Goal: Information Seeking & Learning: Find specific fact

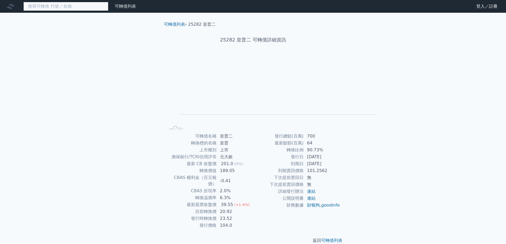
click at [108, 9] on input at bounding box center [65, 6] width 85 height 9
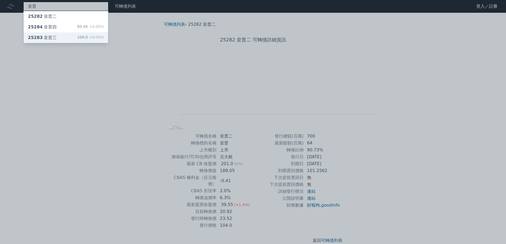
type input "皇普"
click at [64, 45] on div "皇普 25282 皇普二 25284 皇普四 93.45 +0.00% 25283 皇普三 109.0 +0.00% 可轉債列表 財務數據 可轉債列表 財務數…" at bounding box center [253, 126] width 506 height 252
click at [57, 41] on div "25283 皇普三" at bounding box center [42, 38] width 29 height 6
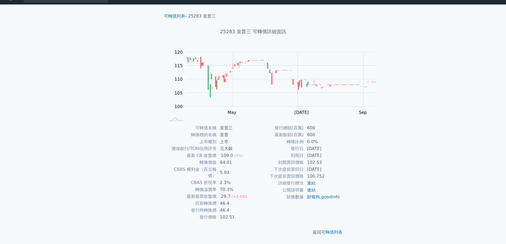
scroll to position [45, 0]
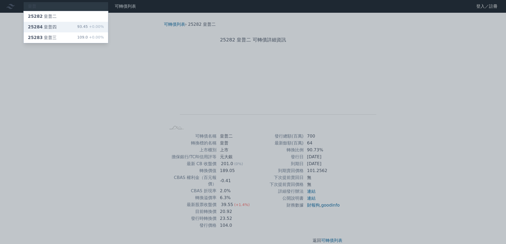
click at [81, 32] on div "25284 皇普四 93.45 +0.00%" at bounding box center [66, 27] width 84 height 11
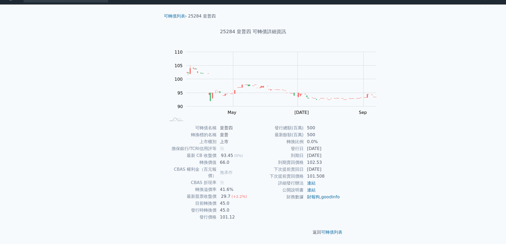
scroll to position [45, 0]
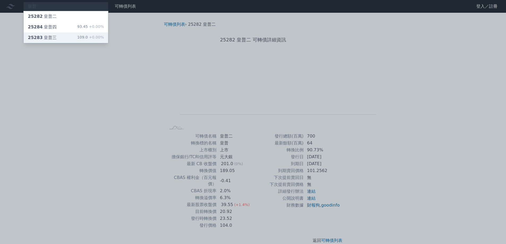
click at [79, 43] on div "25283 皇普三 109.0 +0.00%" at bounding box center [66, 37] width 84 height 11
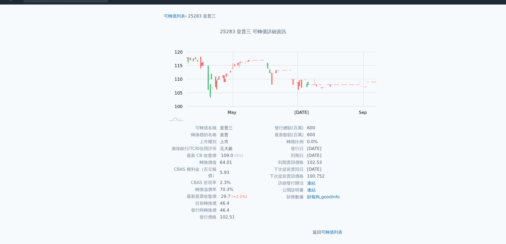
scroll to position [45, 0]
click at [316, 181] on link "連結" at bounding box center [311, 183] width 9 height 5
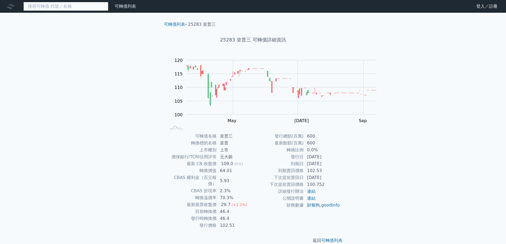
click at [89, 8] on input at bounding box center [65, 6] width 85 height 9
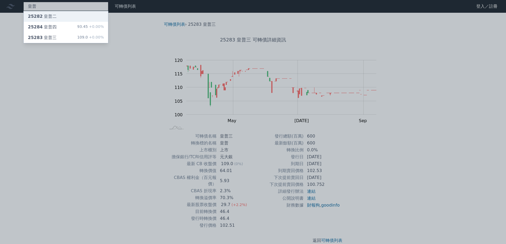
type input "皇普"
click at [82, 18] on div "皇普 25282 皇普二 25284 皇普四 93.45 +0.00% 25283 皇普三 109.0 +0.00% 可轉債列表 財務數據 可轉債列表 財務數…" at bounding box center [253, 126] width 506 height 252
click at [81, 17] on div "25282 皇普二" at bounding box center [66, 16] width 84 height 11
